Goal: Information Seeking & Learning: Learn about a topic

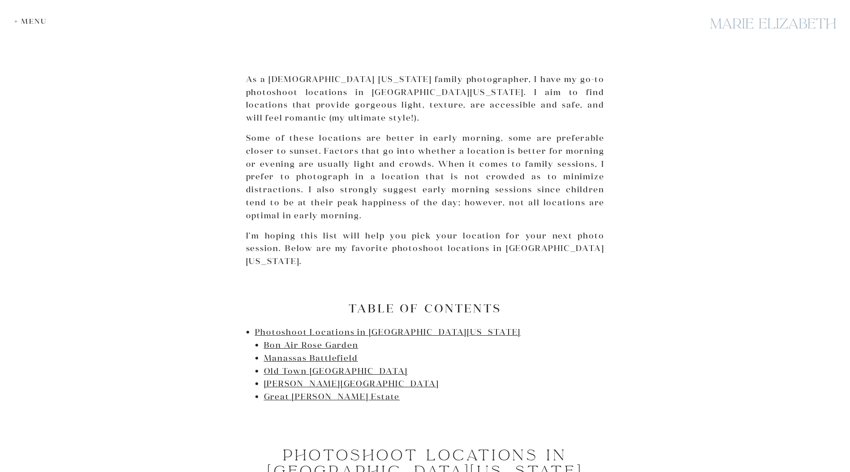
scroll to position [358, 0]
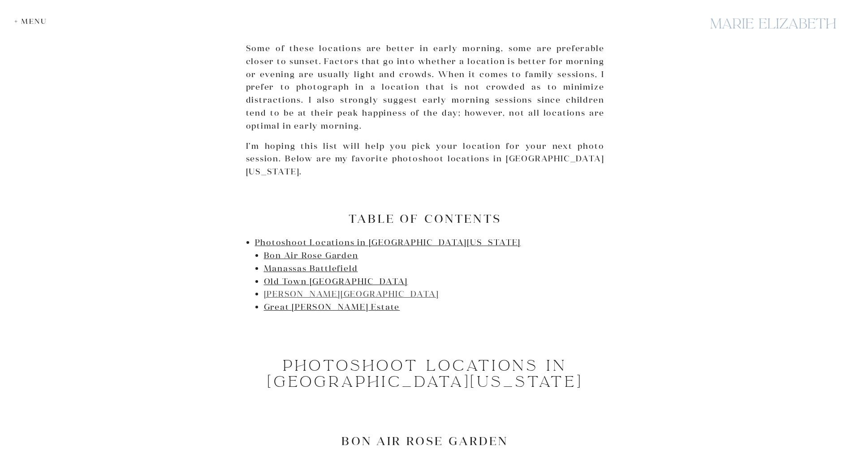
click at [277, 289] on link "[PERSON_NAME][GEOGRAPHIC_DATA]" at bounding box center [351, 294] width 175 height 10
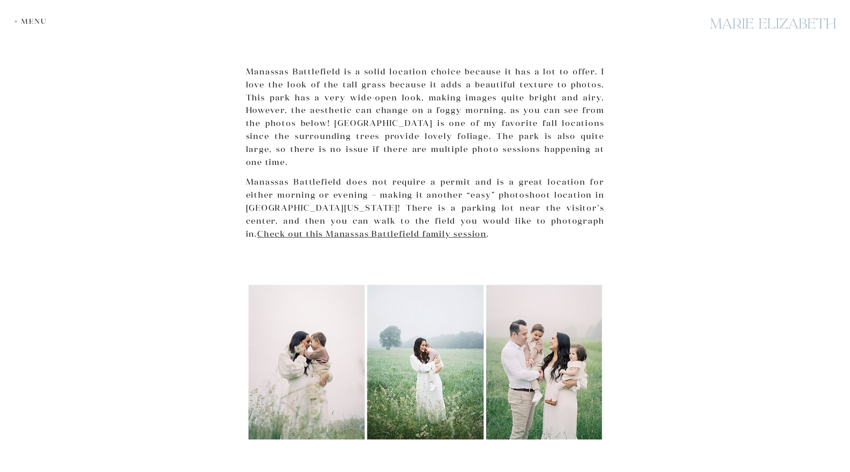
scroll to position [1440, 0]
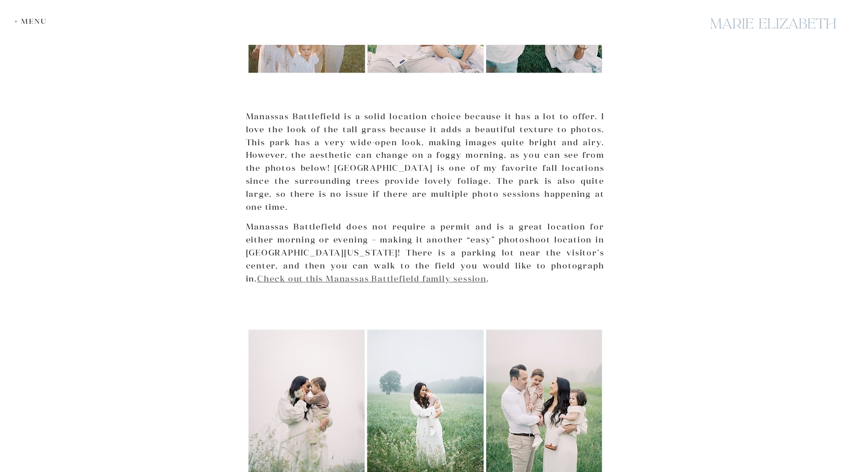
click at [324, 273] on link "Check out this Manassas Battlefield family session" at bounding box center [371, 278] width 229 height 10
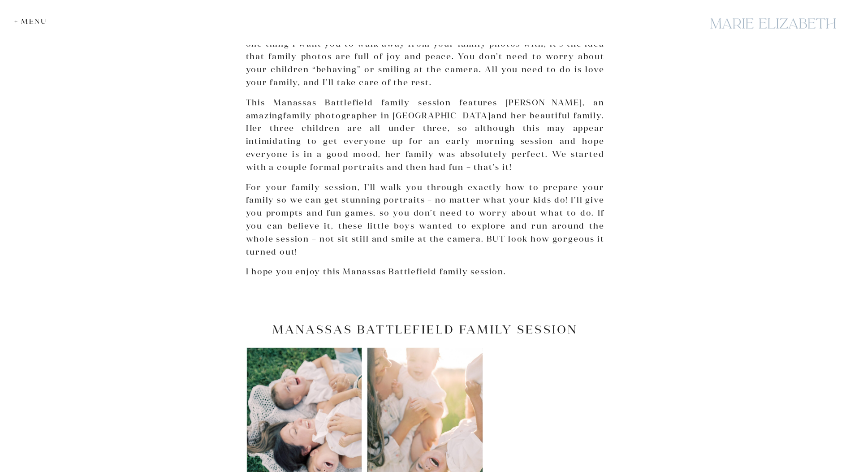
scroll to position [90, 0]
